Goal: Task Accomplishment & Management: Use online tool/utility

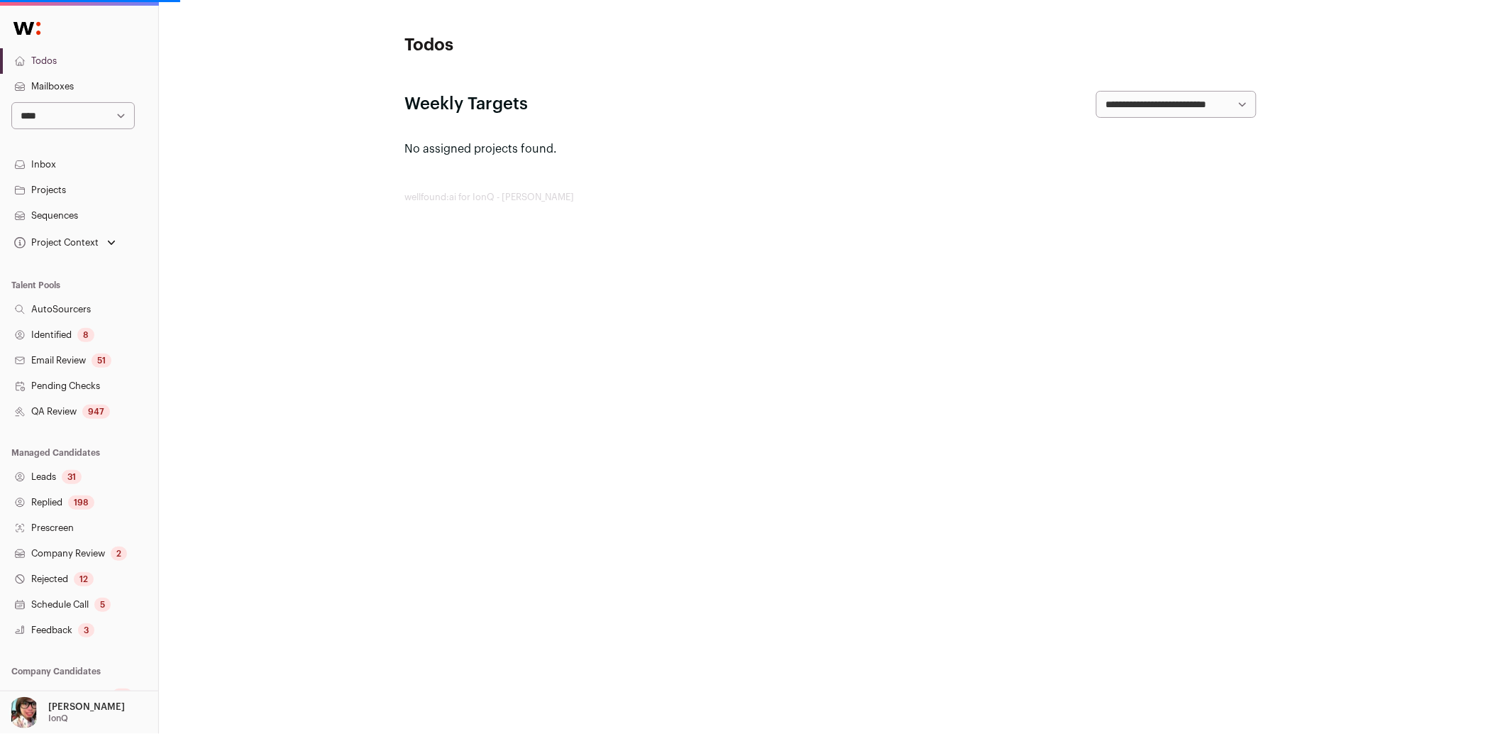
click at [77, 334] on div "8" at bounding box center [85, 335] width 17 height 14
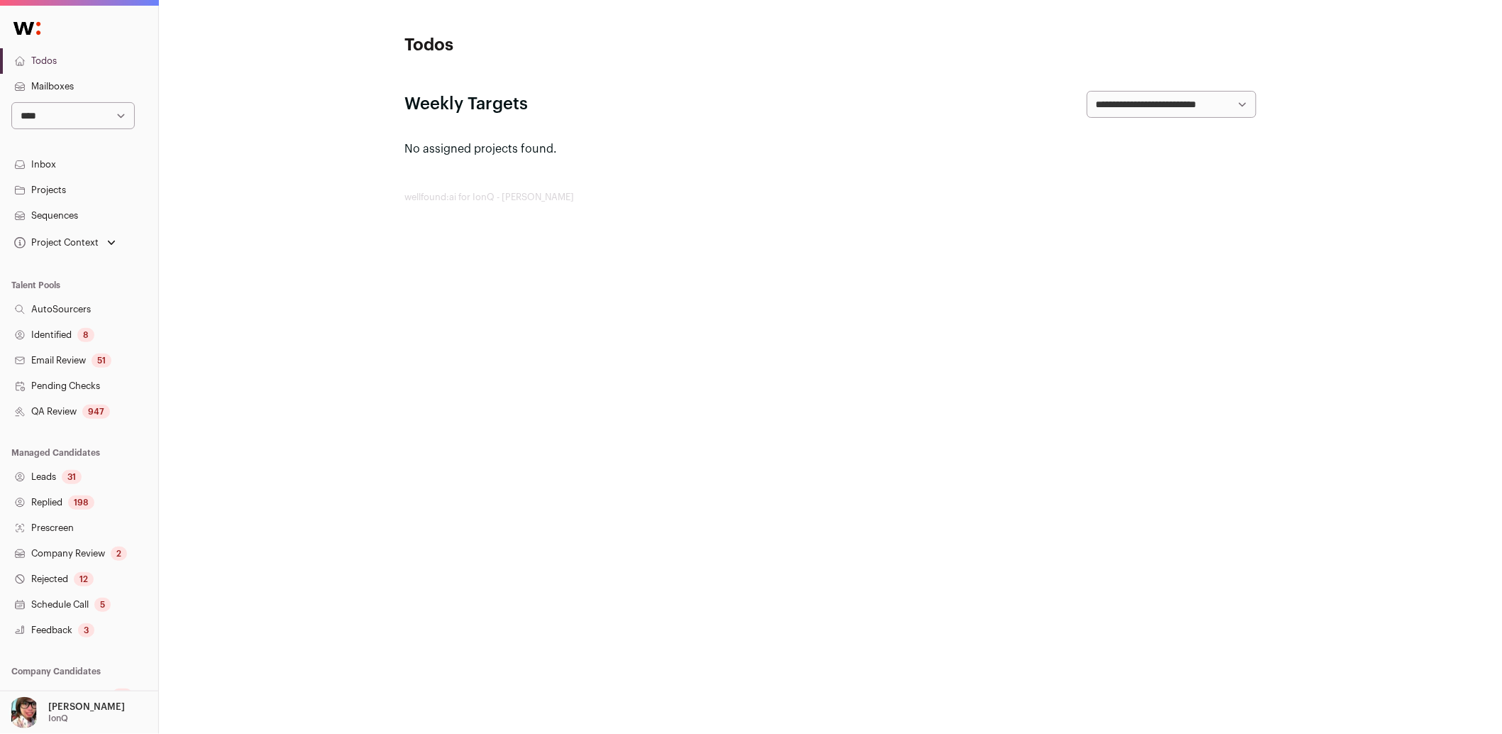
click at [76, 334] on link "Identified 8" at bounding box center [79, 335] width 158 height 26
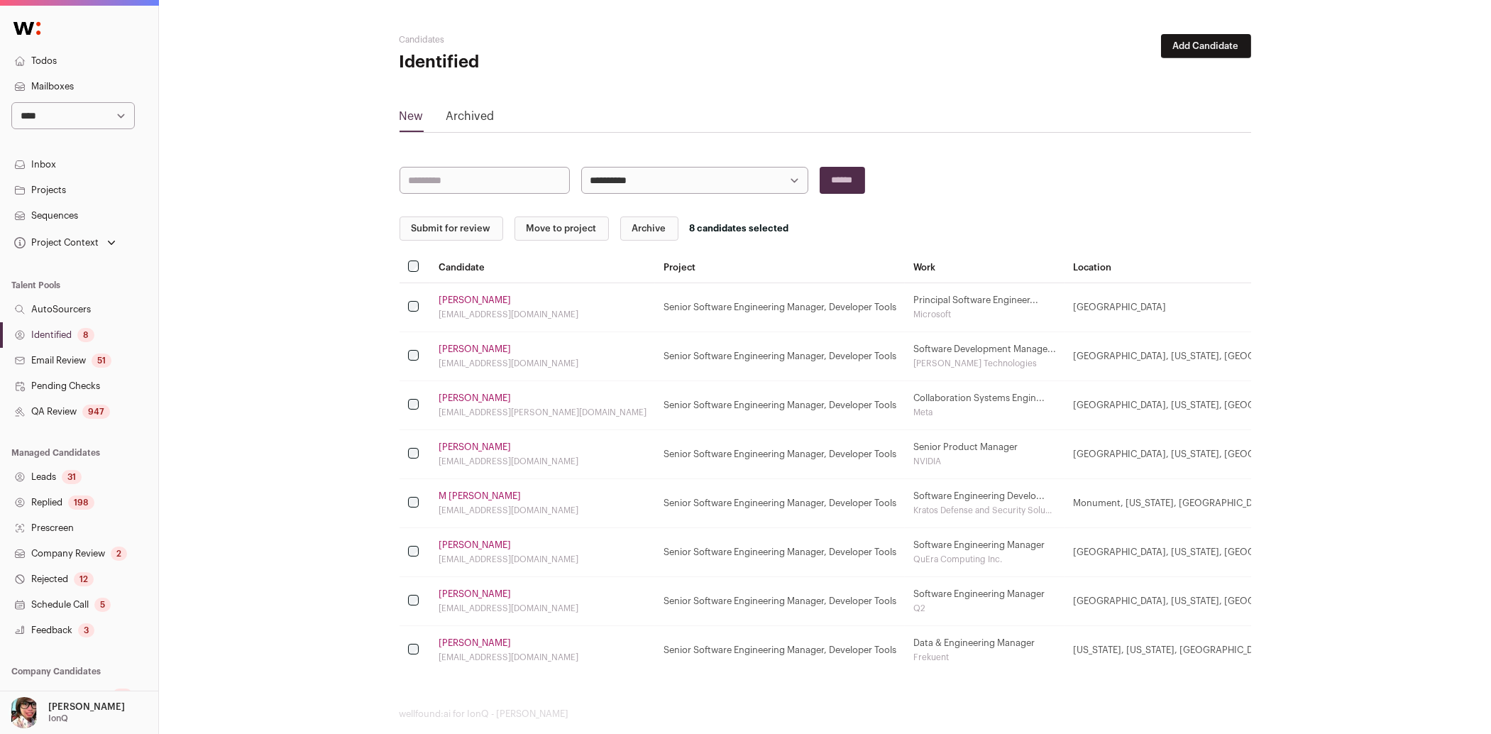
click at [434, 231] on button "Submit for review" at bounding box center [451, 228] width 104 height 24
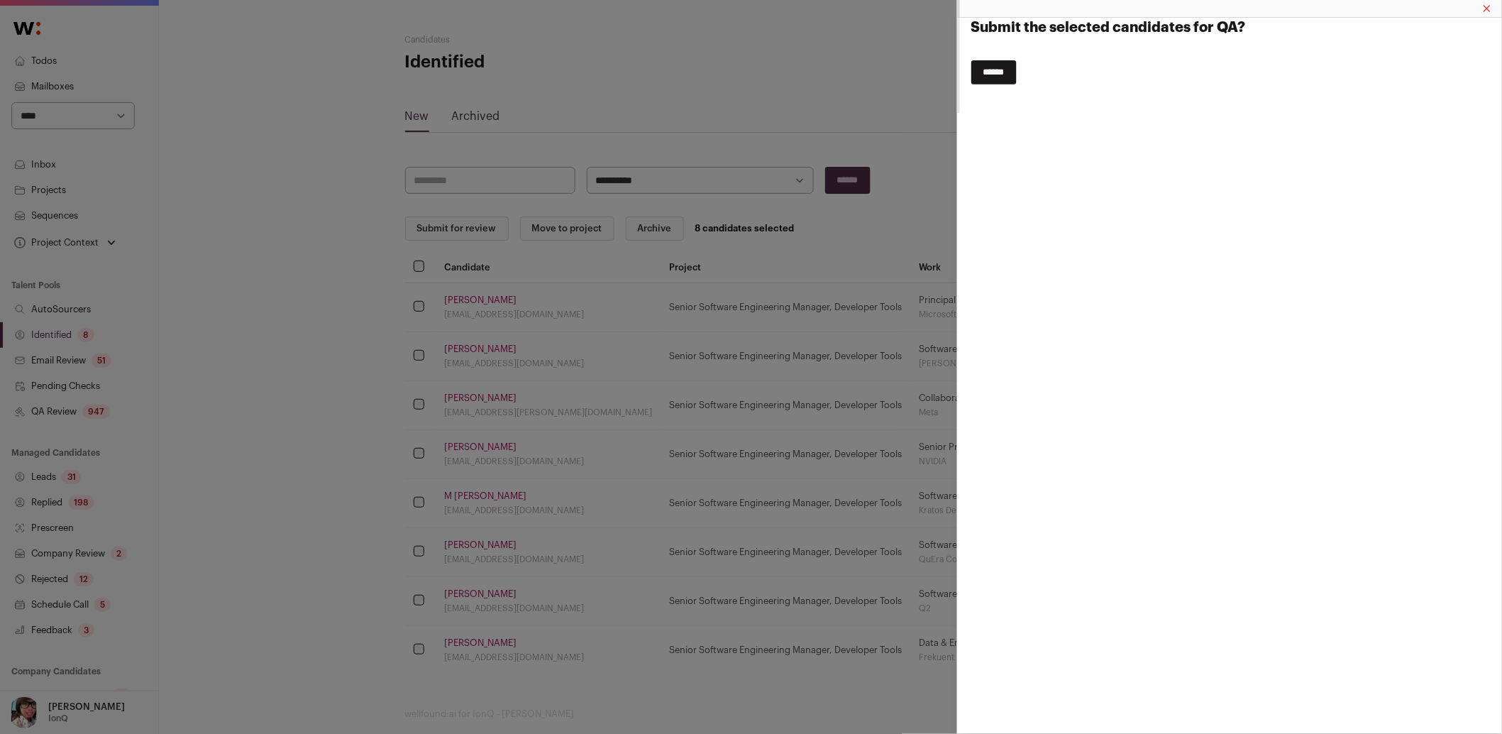
click at [1003, 74] on input "******" at bounding box center [993, 72] width 45 height 24
